Goal: Transaction & Acquisition: Purchase product/service

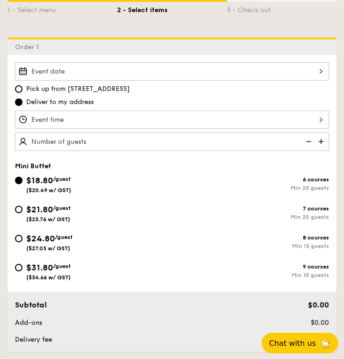
scroll to position [234, 0]
click at [318, 143] on img at bounding box center [322, 142] width 14 height 18
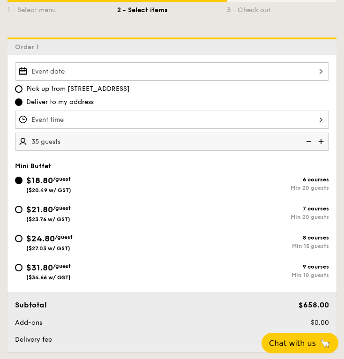
click at [309, 142] on img at bounding box center [308, 142] width 14 height 18
click at [54, 159] on div "Pick up from 5 Burn Road #05-01 Deliver to my address 20 guests Mini Buffet $18…" at bounding box center [172, 203] width 329 height 297
click at [310, 142] on img at bounding box center [308, 142] width 14 height 18
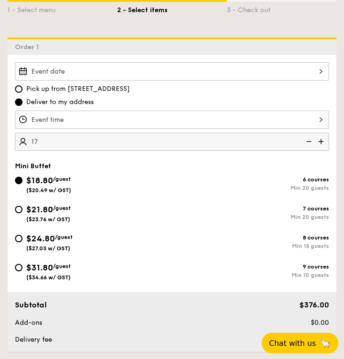
click at [310, 142] on img at bounding box center [308, 142] width 14 height 18
click at [309, 142] on img at bounding box center [308, 142] width 14 height 18
click at [307, 141] on img at bounding box center [308, 142] width 14 height 18
click at [322, 141] on img at bounding box center [322, 142] width 14 height 18
click at [304, 141] on img at bounding box center [308, 142] width 14 height 18
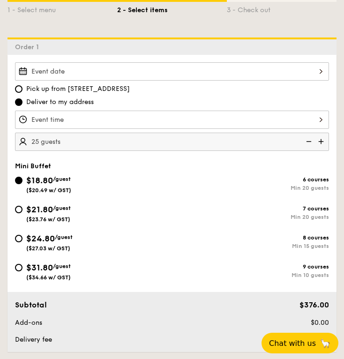
type input "20 guests"
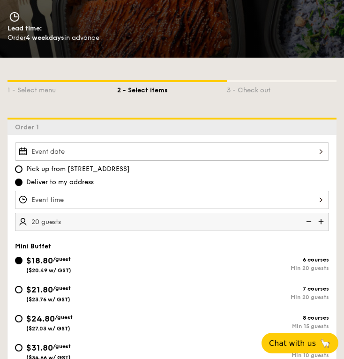
scroll to position [94, 0]
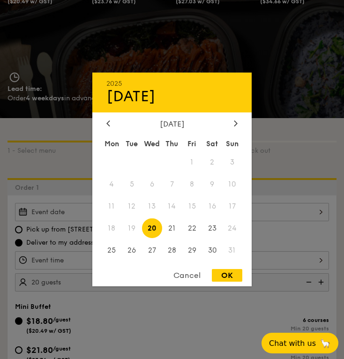
click at [57, 212] on div "2025 Aug 20 August 2025 Mon Tue Wed Thu Fri Sat Sun 1 2 3 4 5 6 7 8 9 10 11 12 …" at bounding box center [172, 212] width 314 height 18
click at [196, 226] on span "22" at bounding box center [192, 228] width 20 height 20
click at [232, 273] on div "OK" at bounding box center [227, 275] width 30 height 13
type input "Aug 22, 2025"
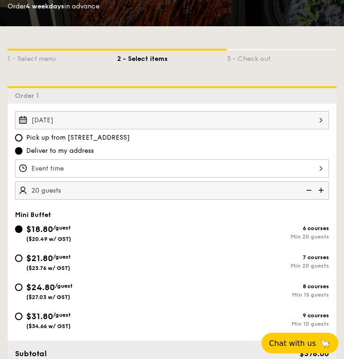
scroll to position [188, 0]
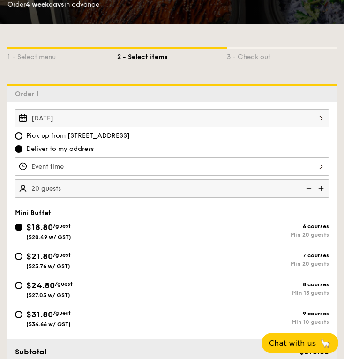
click at [74, 171] on div at bounding box center [172, 167] width 314 height 18
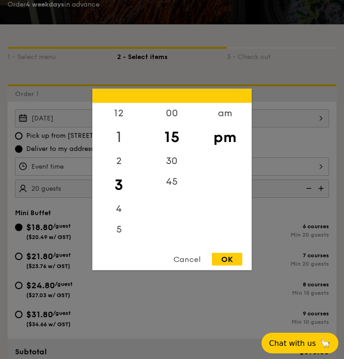
click at [119, 133] on div "1" at bounding box center [118, 137] width 53 height 27
click at [173, 115] on div "00" at bounding box center [171, 116] width 53 height 27
click at [229, 257] on div "OK" at bounding box center [227, 259] width 30 height 13
type input "1:00PM"
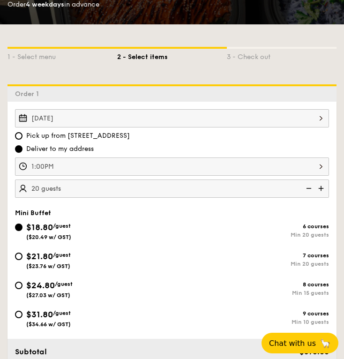
click at [312, 186] on img at bounding box center [308, 189] width 14 height 18
click at [311, 186] on img at bounding box center [308, 189] width 14 height 18
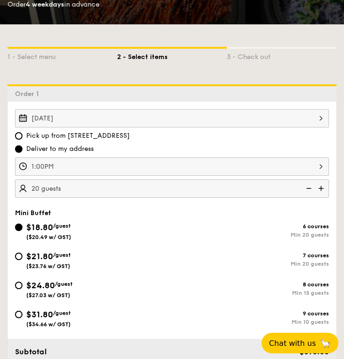
click at [306, 189] on img at bounding box center [308, 189] width 14 height 18
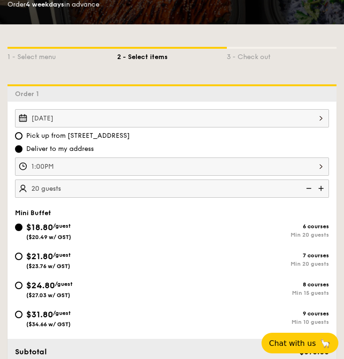
type input "20"
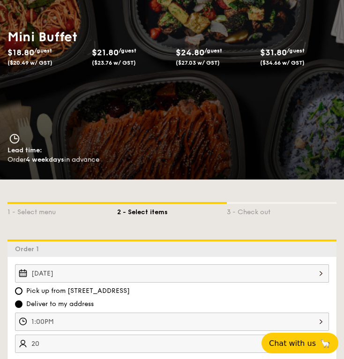
scroll to position [0, 0]
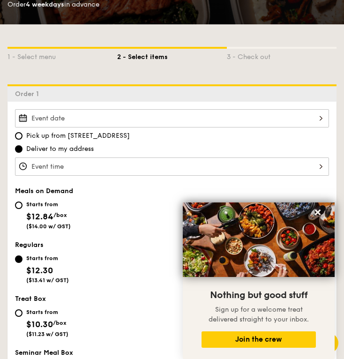
scroll to position [188, 0]
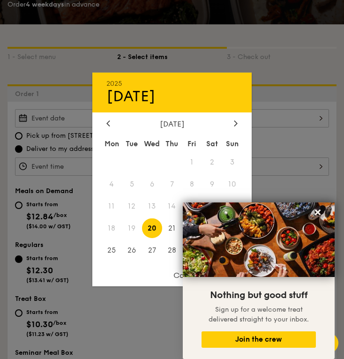
click at [172, 115] on div "2025 Aug 20 August 2025 Mon Tue Wed Thu Fri Sat Sun 1 2 3 4 5 6 7 8 9 10 11 12 …" at bounding box center [172, 118] width 314 height 18
click at [319, 211] on icon at bounding box center [318, 213] width 6 height 6
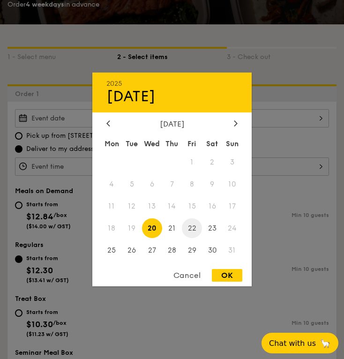
click at [191, 227] on span "22" at bounding box center [192, 228] width 20 height 20
click at [222, 271] on div "OK" at bounding box center [227, 275] width 30 height 13
type input "Aug 22, 2025"
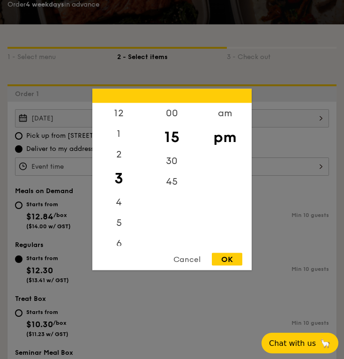
click at [128, 159] on div "12 1 2 3 4 5 6 7 8 9 10 11 00 15 30 45 am pm Cancel OK" at bounding box center [172, 167] width 314 height 18
click at [120, 139] on div "1" at bounding box center [118, 137] width 53 height 27
click at [174, 113] on div "00" at bounding box center [171, 116] width 53 height 27
click at [233, 259] on div "OK" at bounding box center [227, 259] width 30 height 13
type input "1:00PM"
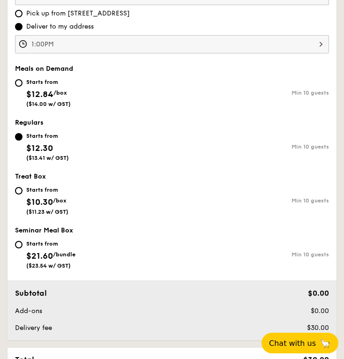
scroll to position [328, 0]
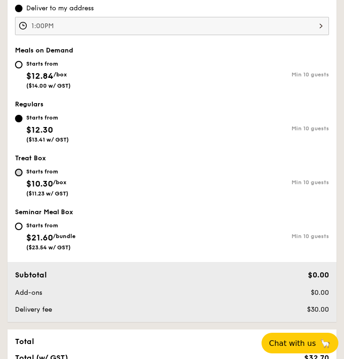
click at [20, 176] on input "Starts from $10.30 /box ($11.23 w/ GST) Min 10 guests" at bounding box center [19, 173] width 8 height 8
radio input "true"
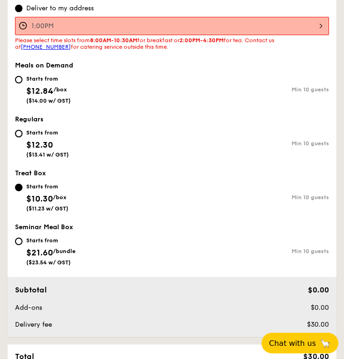
click at [19, 136] on input "Starts from $12.30 ($13.41 w/ GST) Min 10 guests" at bounding box center [19, 134] width 8 height 8
radio input "true"
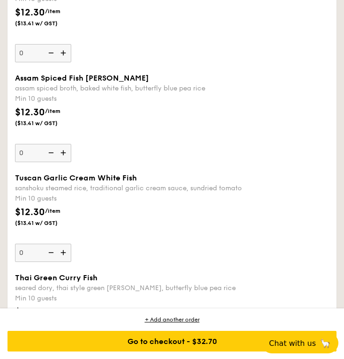
scroll to position [1313, 0]
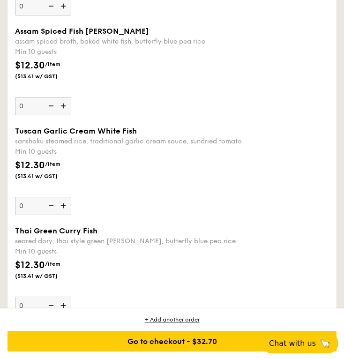
click at [65, 208] on img at bounding box center [64, 206] width 14 height 18
click at [65, 208] on input "0" at bounding box center [43, 206] width 56 height 18
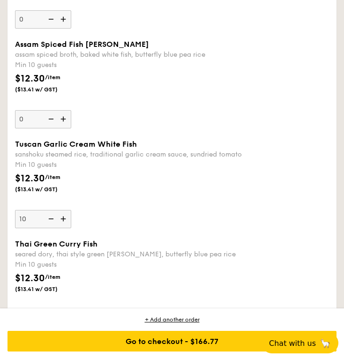
scroll to position [1326, 0]
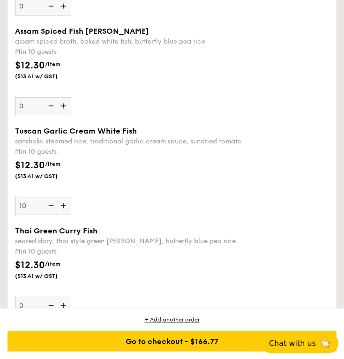
click at [65, 208] on img at bounding box center [64, 206] width 14 height 18
click at [65, 208] on input "10" at bounding box center [43, 206] width 56 height 18
click at [64, 208] on img at bounding box center [64, 206] width 14 height 18
click at [64, 208] on input "11" at bounding box center [43, 206] width 56 height 18
click at [68, 206] on img at bounding box center [64, 206] width 14 height 18
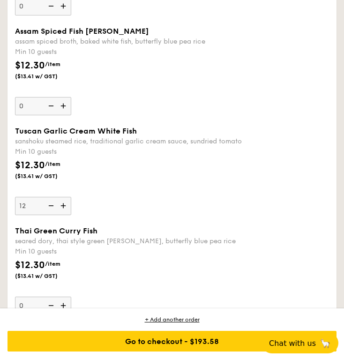
click at [68, 206] on input "12" at bounding box center [43, 206] width 56 height 18
click at [63, 206] on img at bounding box center [64, 206] width 14 height 18
click at [63, 206] on input "13" at bounding box center [43, 206] width 56 height 18
click at [63, 206] on img at bounding box center [64, 206] width 14 height 18
click at [63, 206] on input "14" at bounding box center [43, 206] width 56 height 18
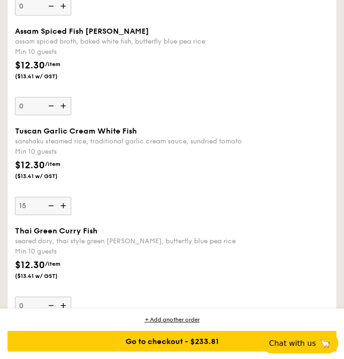
click at [63, 206] on img at bounding box center [64, 206] width 14 height 18
click at [63, 206] on input "15" at bounding box center [43, 206] width 56 height 18
click at [63, 206] on img at bounding box center [64, 206] width 14 height 18
click at [63, 206] on input "16" at bounding box center [43, 206] width 56 height 18
click at [219, 221] on div "Tuscan Garlic Cream White Fish sanshoku steamed rice, traditional garlic cream …" at bounding box center [172, 227] width 322 height 200
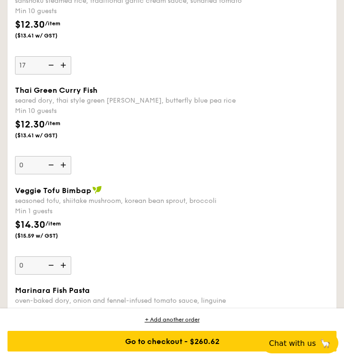
scroll to position [1420, 0]
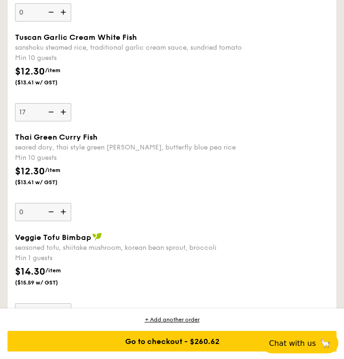
click at [50, 113] on img at bounding box center [50, 112] width 14 height 18
click at [50, 113] on input "17" at bounding box center [43, 112] width 56 height 18
click at [50, 113] on img at bounding box center [50, 112] width 14 height 18
click at [50, 113] on input "16" at bounding box center [43, 112] width 56 height 18
click at [50, 113] on img at bounding box center [50, 112] width 14 height 18
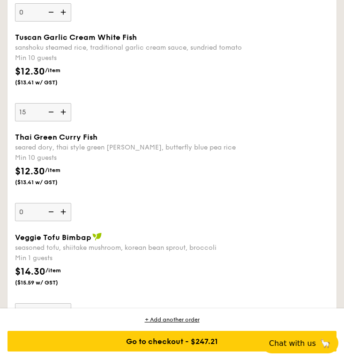
click at [50, 113] on input "15" at bounding box center [43, 112] width 56 height 18
click at [50, 113] on img at bounding box center [50, 112] width 14 height 18
click at [50, 113] on input "14" at bounding box center [43, 112] width 56 height 18
click at [50, 113] on img at bounding box center [50, 112] width 14 height 18
click at [50, 113] on input "13" at bounding box center [43, 112] width 56 height 18
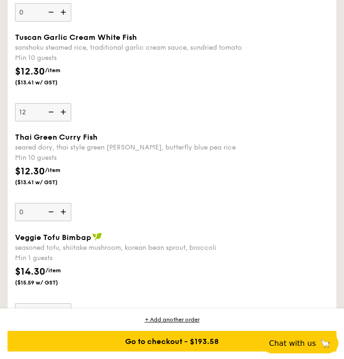
click at [50, 113] on img at bounding box center [50, 112] width 14 height 18
click at [50, 113] on input "12" at bounding box center [43, 112] width 56 height 18
click at [50, 113] on img at bounding box center [50, 112] width 14 height 18
click at [50, 113] on input "11" at bounding box center [43, 112] width 56 height 18
click at [50, 113] on img at bounding box center [50, 112] width 14 height 18
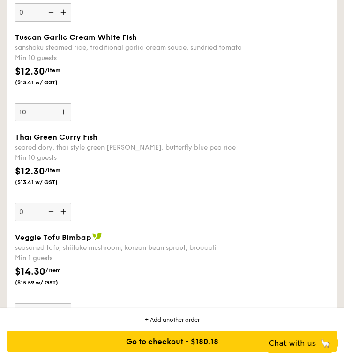
click at [50, 113] on input "10" at bounding box center [43, 112] width 56 height 18
type input "0"
click at [50, 113] on img at bounding box center [50, 112] width 14 height 18
click at [50, 113] on input "0" at bounding box center [43, 112] width 56 height 18
click at [50, 113] on img at bounding box center [50, 112] width 14 height 18
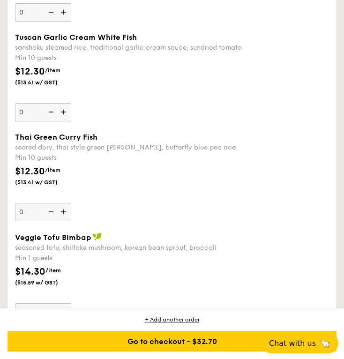
click at [50, 113] on input "0" at bounding box center [43, 112] width 56 height 18
click at [188, 120] on div "Tuscan Garlic Cream White Fish sanshoku steamed rice, traditional garlic cream …" at bounding box center [172, 77] width 314 height 89
click at [71, 120] on input "0" at bounding box center [43, 112] width 56 height 18
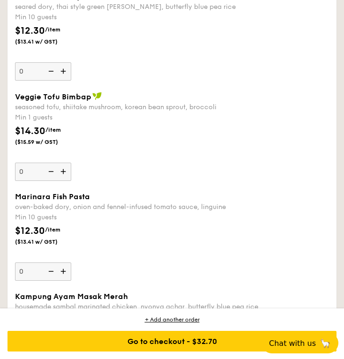
scroll to position [1547, 0]
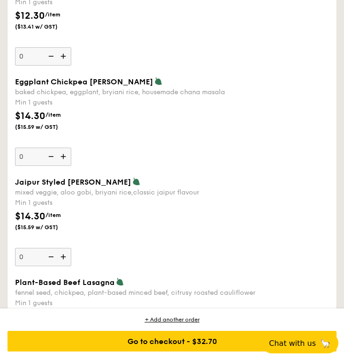
click at [62, 158] on img at bounding box center [64, 157] width 14 height 18
click at [62, 158] on input "0" at bounding box center [43, 157] width 56 height 18
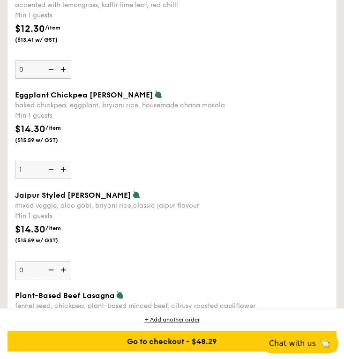
scroll to position [2076, 0]
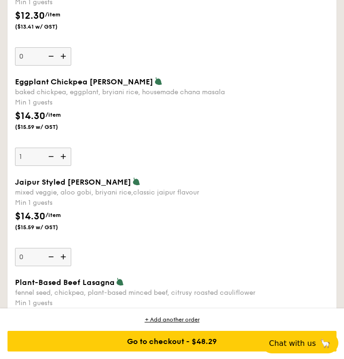
click at [62, 159] on img at bounding box center [64, 157] width 14 height 18
click at [62, 159] on input "1" at bounding box center [43, 157] width 56 height 18
click at [62, 159] on img at bounding box center [64, 157] width 14 height 18
click at [62, 159] on input "2" at bounding box center [43, 157] width 56 height 18
click at [62, 159] on img at bounding box center [64, 157] width 14 height 18
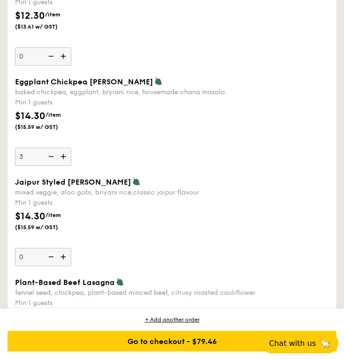
click at [62, 159] on input "3" at bounding box center [43, 157] width 56 height 18
click at [62, 159] on img at bounding box center [64, 157] width 14 height 18
click at [62, 159] on input "4" at bounding box center [43, 157] width 56 height 18
click at [62, 159] on img at bounding box center [64, 157] width 14 height 18
click at [62, 159] on input "5" at bounding box center [43, 157] width 56 height 18
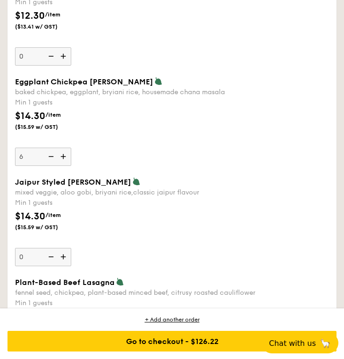
click at [62, 159] on img at bounding box center [64, 157] width 14 height 18
click at [62, 159] on input "6" at bounding box center [43, 157] width 56 height 18
click at [62, 159] on img at bounding box center [64, 157] width 14 height 18
click at [62, 159] on input "7" at bounding box center [43, 157] width 56 height 18
click at [62, 159] on img at bounding box center [64, 157] width 14 height 18
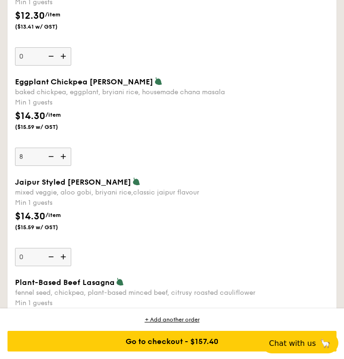
click at [62, 159] on input "8" at bounding box center [43, 157] width 56 height 18
click at [62, 159] on img at bounding box center [64, 157] width 14 height 18
click at [62, 159] on input "9" at bounding box center [43, 157] width 56 height 18
click at [62, 159] on img at bounding box center [64, 157] width 14 height 18
click at [62, 159] on input "10" at bounding box center [43, 157] width 56 height 18
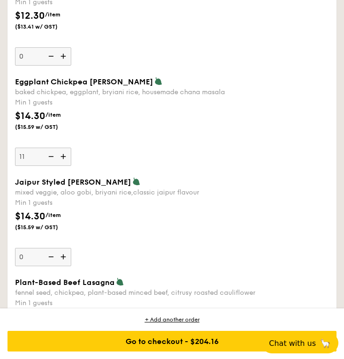
click at [62, 159] on img at bounding box center [64, 157] width 14 height 18
click at [62, 159] on input "11" at bounding box center [43, 157] width 56 height 18
click at [62, 159] on img at bounding box center [64, 157] width 14 height 18
click at [62, 159] on input "12" at bounding box center [43, 157] width 56 height 18
click at [62, 159] on img at bounding box center [64, 157] width 14 height 18
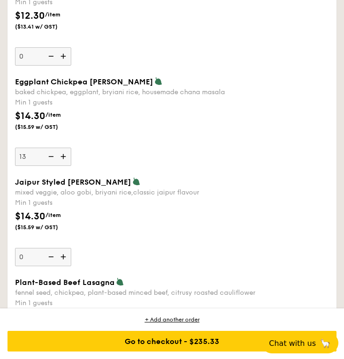
click at [62, 159] on input "13" at bounding box center [43, 157] width 56 height 18
click at [62, 159] on img at bounding box center [64, 157] width 14 height 18
click at [62, 159] on input "14" at bounding box center [43, 157] width 56 height 18
click at [62, 159] on img at bounding box center [64, 157] width 14 height 18
click at [62, 159] on input "15" at bounding box center [43, 157] width 56 height 18
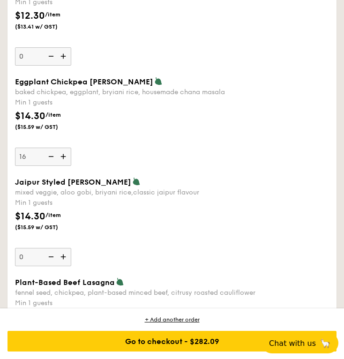
click at [62, 159] on img at bounding box center [64, 157] width 14 height 18
click at [62, 159] on input "16" at bounding box center [43, 157] width 56 height 18
type input "17"
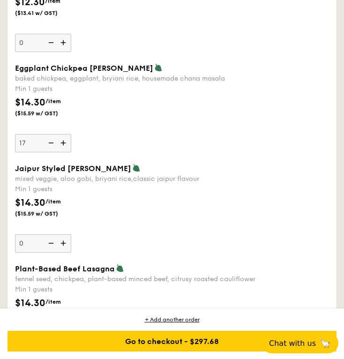
scroll to position [2029, 0]
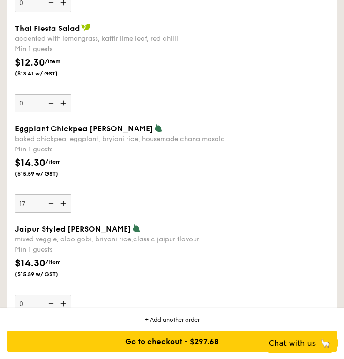
click at [131, 187] on div "$14.30 /item ($15.59 w/ GST)" at bounding box center [172, 172] width 322 height 33
click at [71, 195] on input "17" at bounding box center [43, 204] width 56 height 18
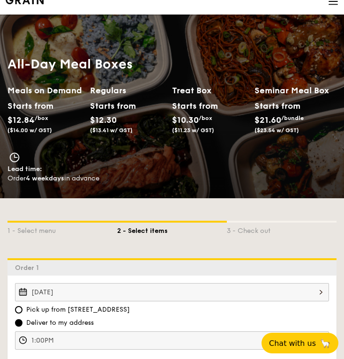
scroll to position [0, 0]
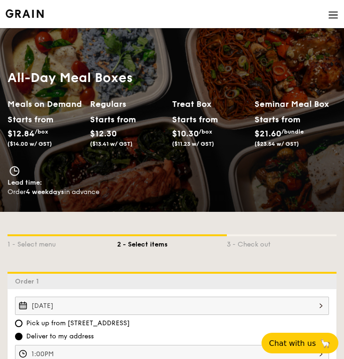
click at [329, 10] on img at bounding box center [333, 15] width 10 height 10
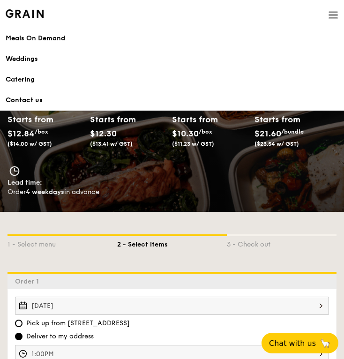
click at [22, 98] on link "Contact us" at bounding box center [172, 100] width 333 height 21
click at [8, 81] on div "Catering" at bounding box center [172, 79] width 333 height 9
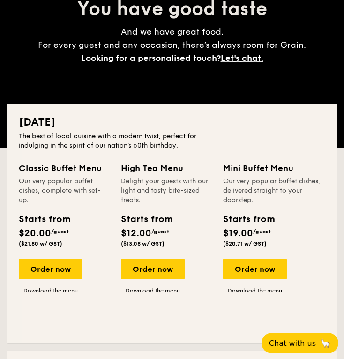
scroll to position [188, 0]
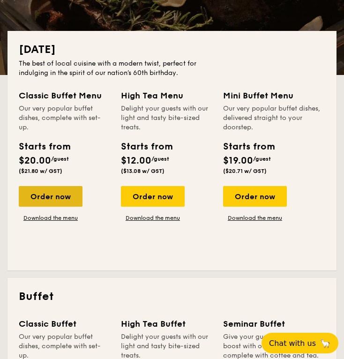
click at [65, 195] on div "Order now" at bounding box center [51, 196] width 64 height 21
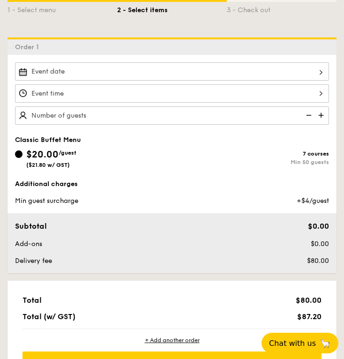
scroll to position [188, 0]
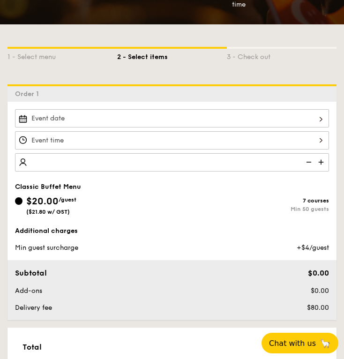
click at [323, 160] on img at bounding box center [322, 162] width 14 height 18
type input "20 guests"
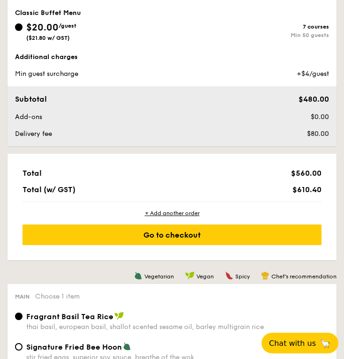
scroll to position [375, 0]
